Goal: Task Accomplishment & Management: Manage account settings

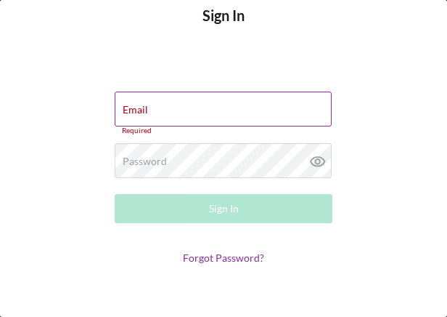
click at [199, 110] on div "Email Required" at bounding box center [224, 113] width 218 height 44
click at [199, 110] on input "Email" at bounding box center [223, 108] width 217 height 35
type input "[EMAIL_ADDRESS][DOMAIN_NAME]"
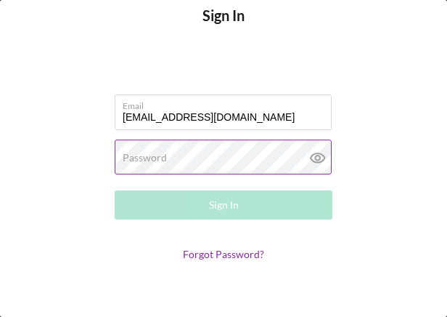
click at [234, 150] on div "Password Required" at bounding box center [224, 157] width 218 height 36
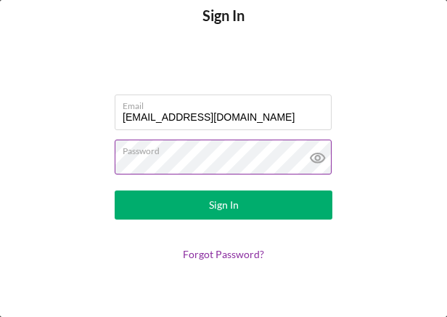
click at [115, 190] on button "Sign In" at bounding box center [224, 204] width 218 height 29
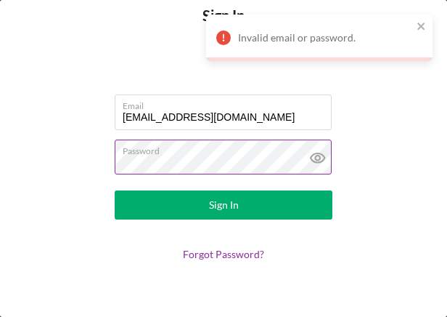
click at [321, 156] on icon at bounding box center [318, 157] width 36 height 36
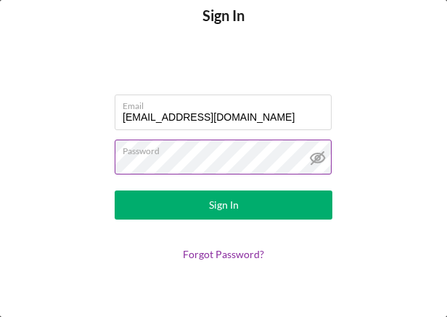
click at [115, 190] on button "Sign In" at bounding box center [224, 204] width 218 height 29
